Goal: Find specific page/section: Locate a particular part of the current website

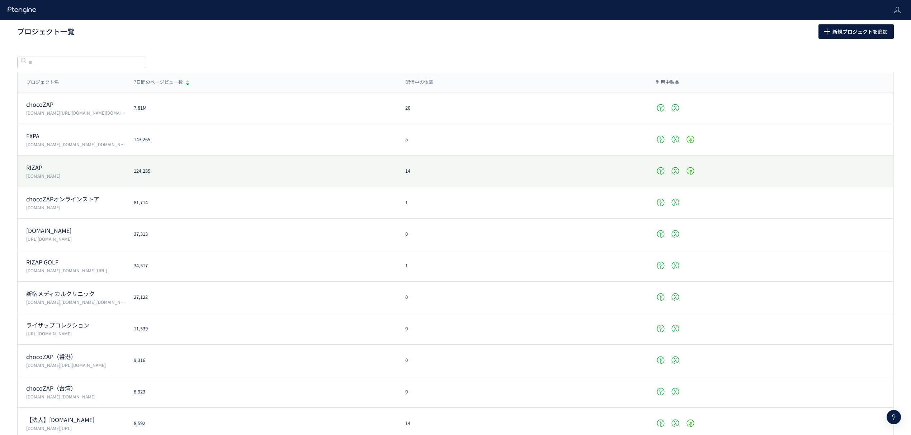
click at [71, 168] on p "RIZAP" at bounding box center [75, 168] width 99 height 8
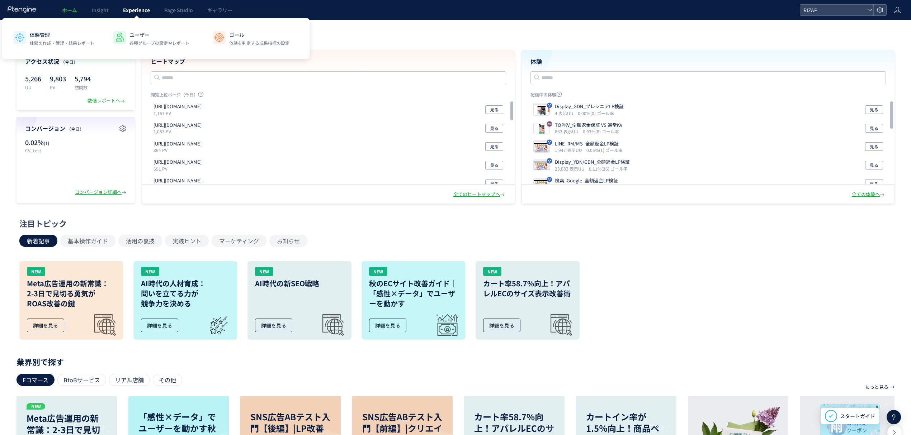
click at [140, 10] on span "Experience" at bounding box center [136, 9] width 27 height 7
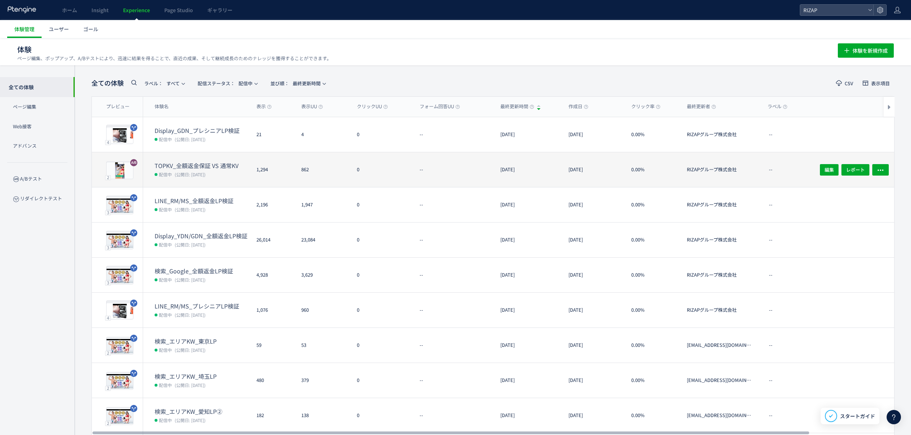
click at [217, 169] on dt "TOPKV_全額返金保証 VS 通常KV" at bounding box center [203, 166] width 96 height 8
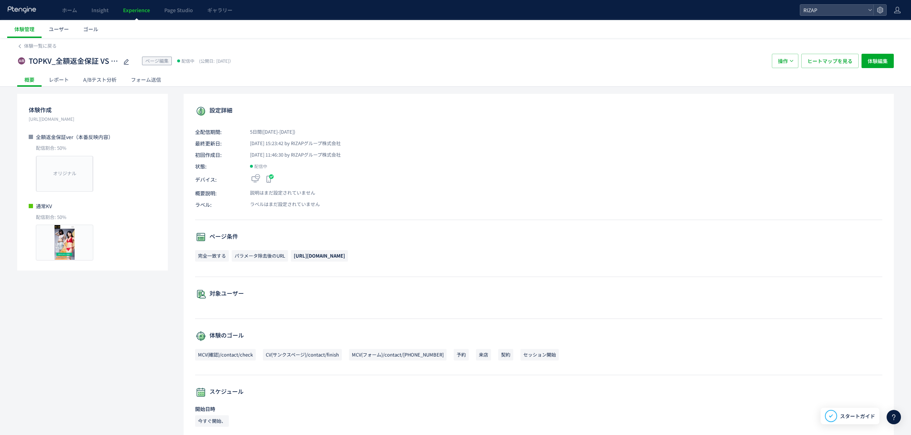
click at [106, 79] on div "A/Bテスト分析" at bounding box center [100, 79] width 48 height 14
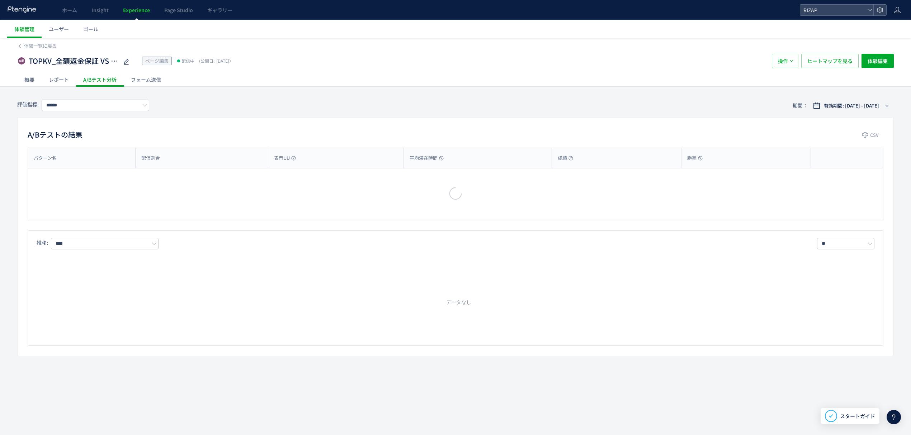
type input "**********"
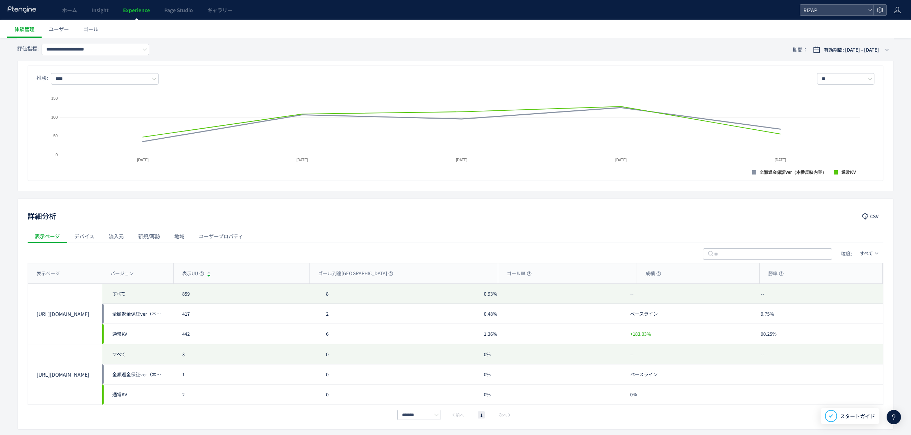
scroll to position [197, 0]
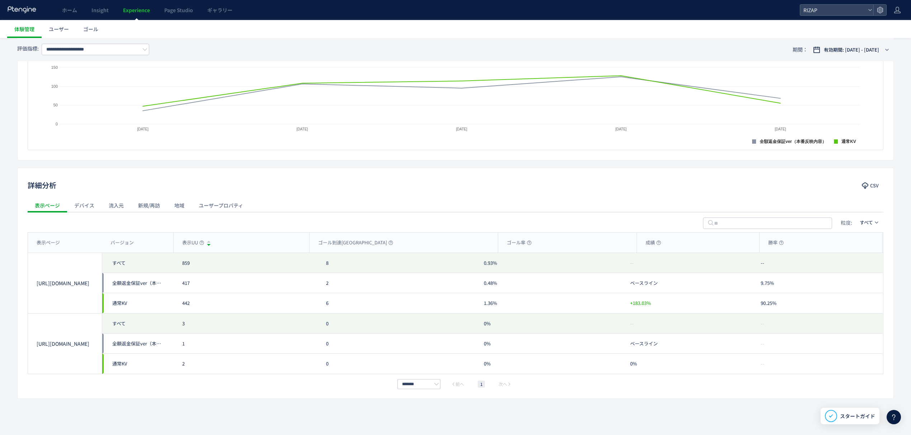
click at [80, 200] on div "デバイス" at bounding box center [84, 205] width 34 height 14
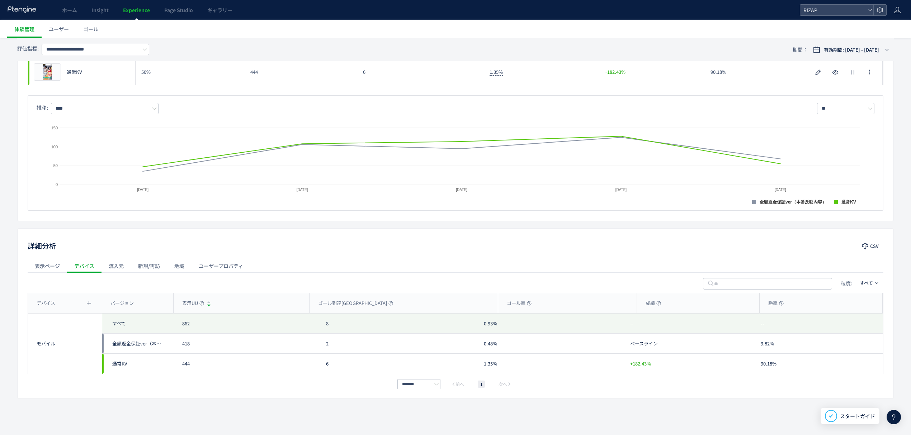
scroll to position [137, 0]
click at [117, 267] on div "流入元" at bounding box center [115, 266] width 29 height 14
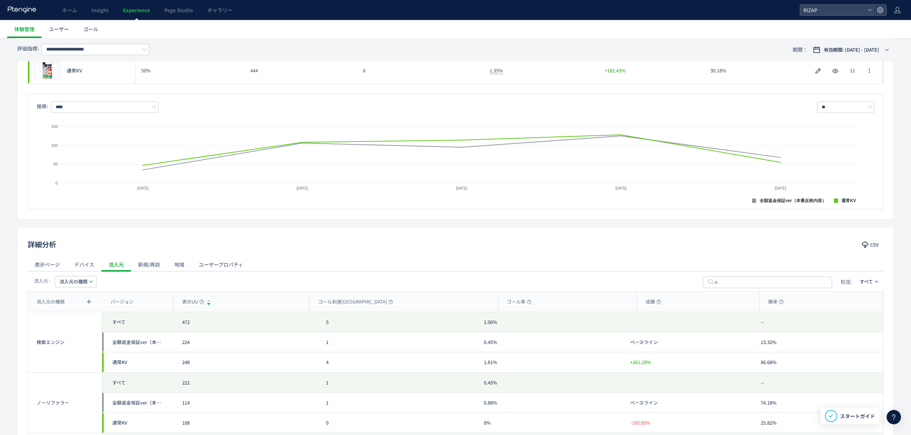
click at [154, 265] on div "新規/再訪" at bounding box center [149, 264] width 36 height 14
click at [178, 264] on div "地域" at bounding box center [179, 264] width 24 height 14
click at [222, 264] on div "ユーザープロパティ" at bounding box center [221, 264] width 59 height 14
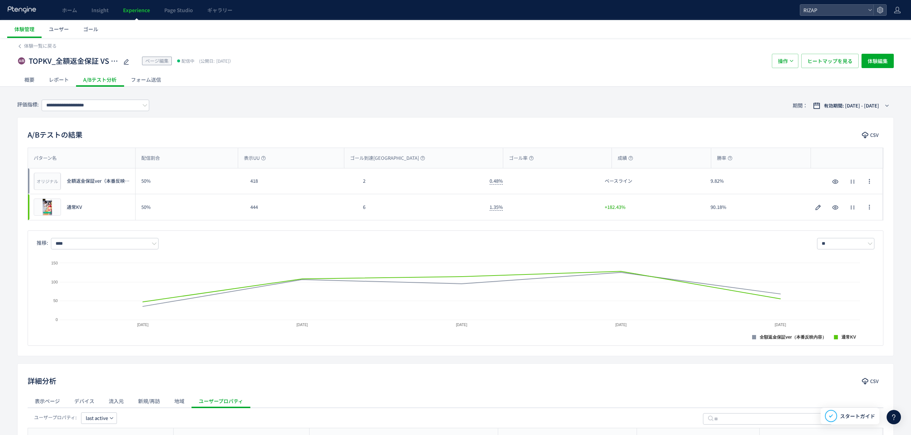
click at [65, 80] on div "レポート" at bounding box center [59, 79] width 34 height 14
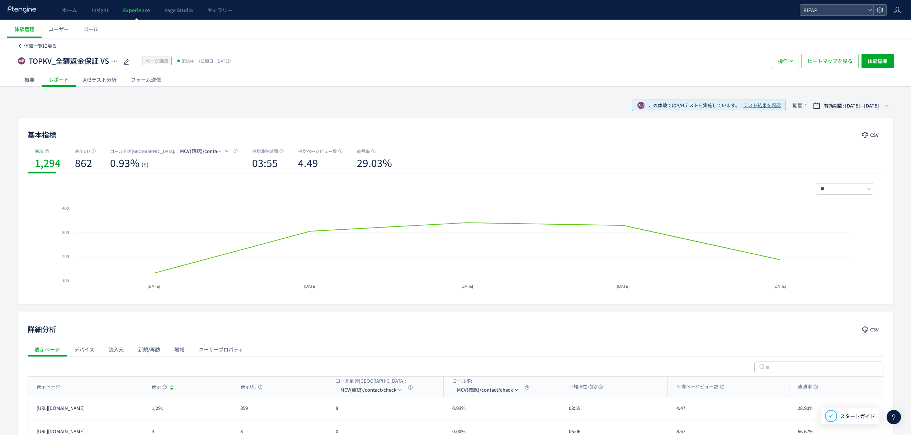
click at [36, 45] on span "体験一覧に戻る" at bounding box center [40, 45] width 33 height 7
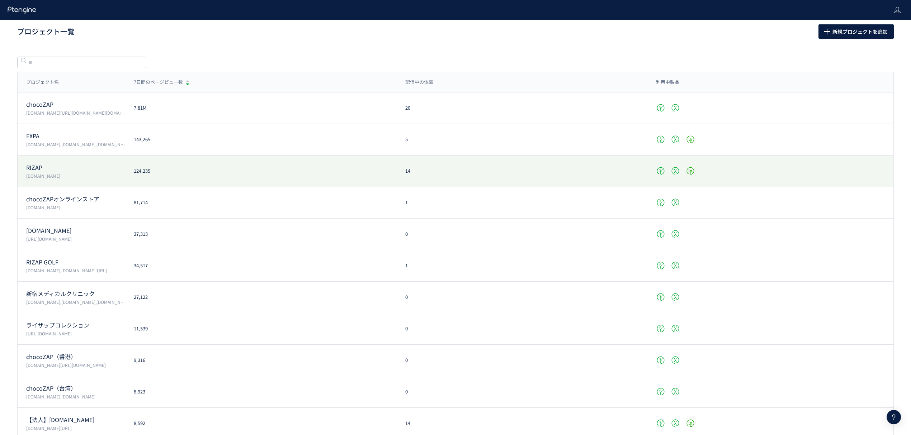
click at [48, 172] on div "RIZAP [DOMAIN_NAME]" at bounding box center [72, 172] width 108 height 16
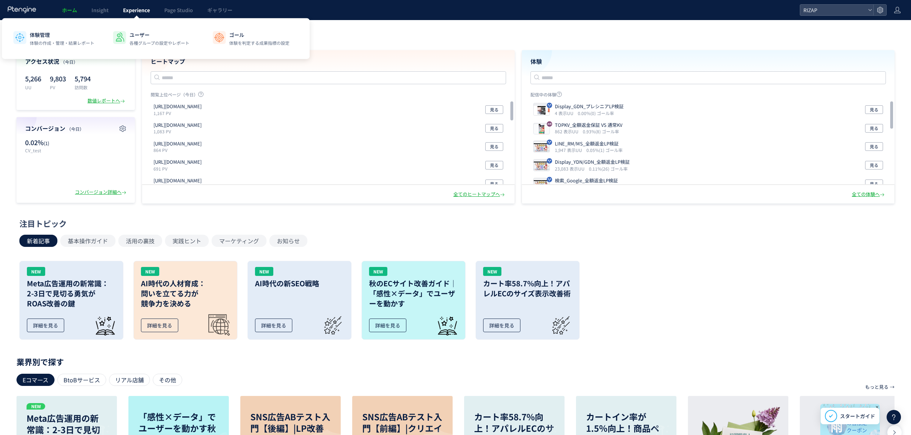
click at [131, 11] on span "Experience" at bounding box center [136, 9] width 27 height 7
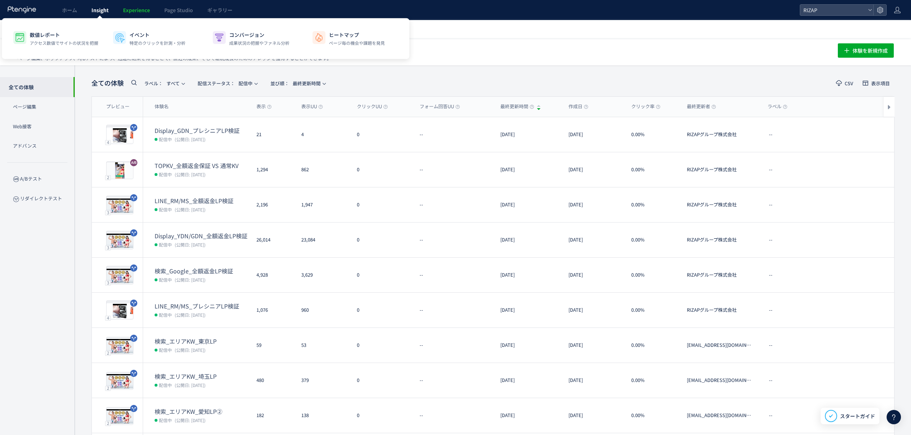
click at [98, 10] on span "Insight" at bounding box center [99, 9] width 17 height 7
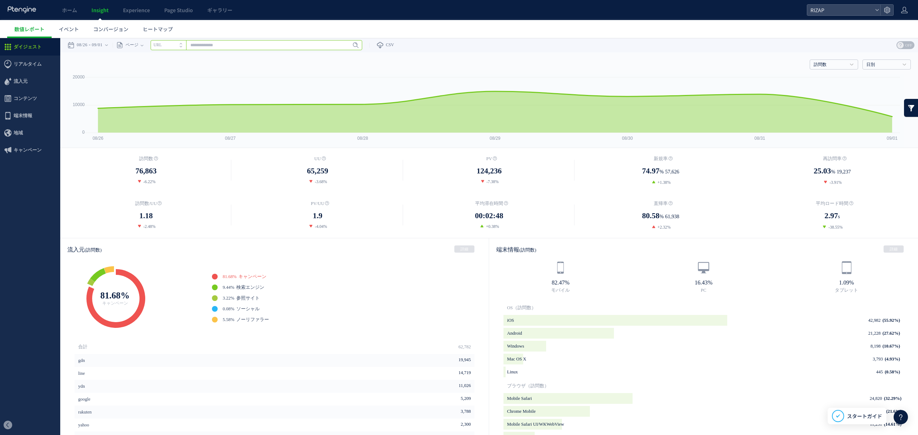
click at [206, 47] on input "text" at bounding box center [257, 45] width 212 height 10
paste input "**********"
type input "**********"
click at [358, 45] on span "Enter" at bounding box center [353, 45] width 9 height 8
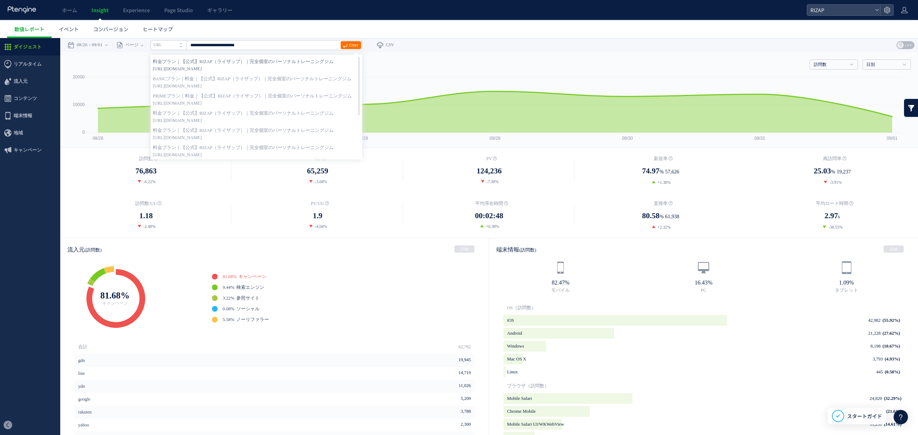
click at [232, 58] on strong "料金プラン｜【公式】RIZAP（ライザップ）｜完全個室のパーソナルトレーニングジム" at bounding box center [256, 61] width 207 height 7
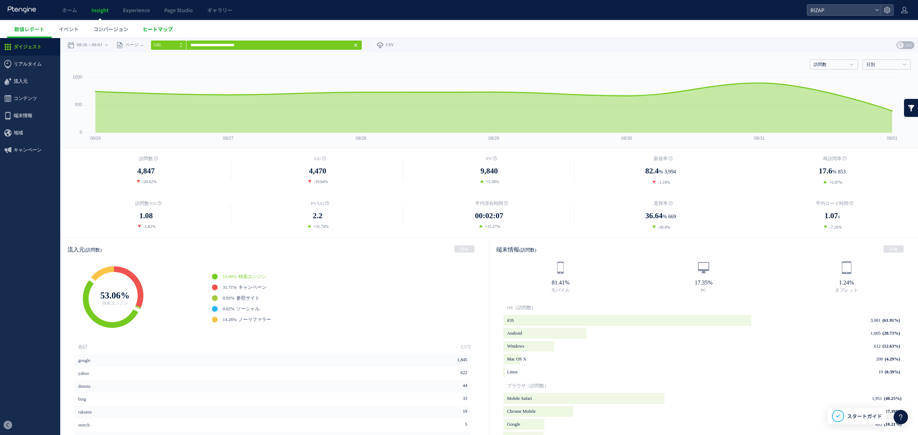
click at [153, 28] on span "ヒートマップ" at bounding box center [158, 28] width 30 height 7
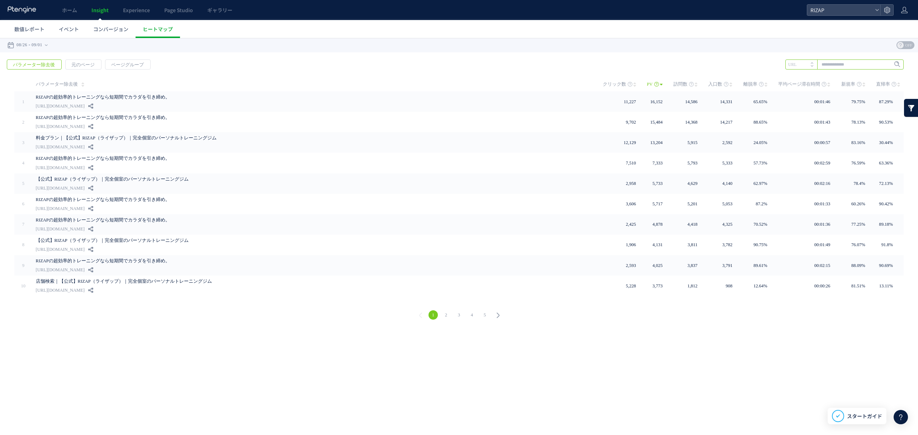
click at [843, 62] on input "text" at bounding box center [844, 65] width 118 height 10
paste input "**********"
type input "**********"
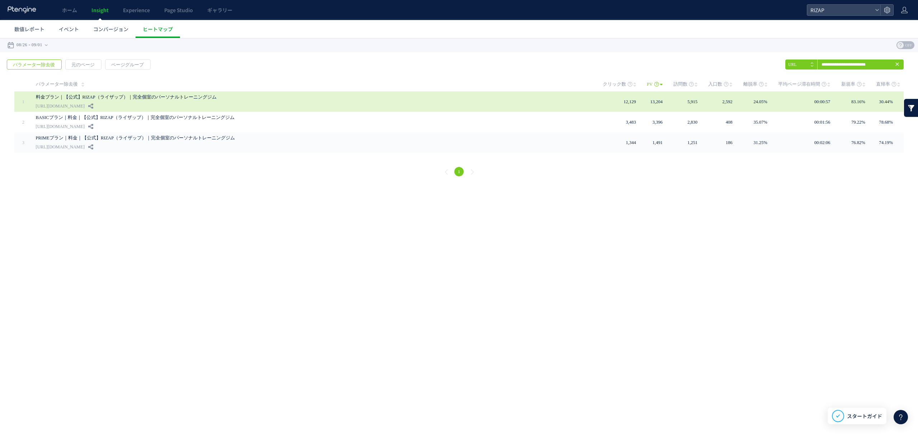
click at [548, 98] on div "料金プラン｜【公式】RIZAP（ライザップ）｜完全個室のパーソナルトレーニングジム [URL][DOMAIN_NAME]" at bounding box center [314, 101] width 557 height 20
